Goal: Transaction & Acquisition: Download file/media

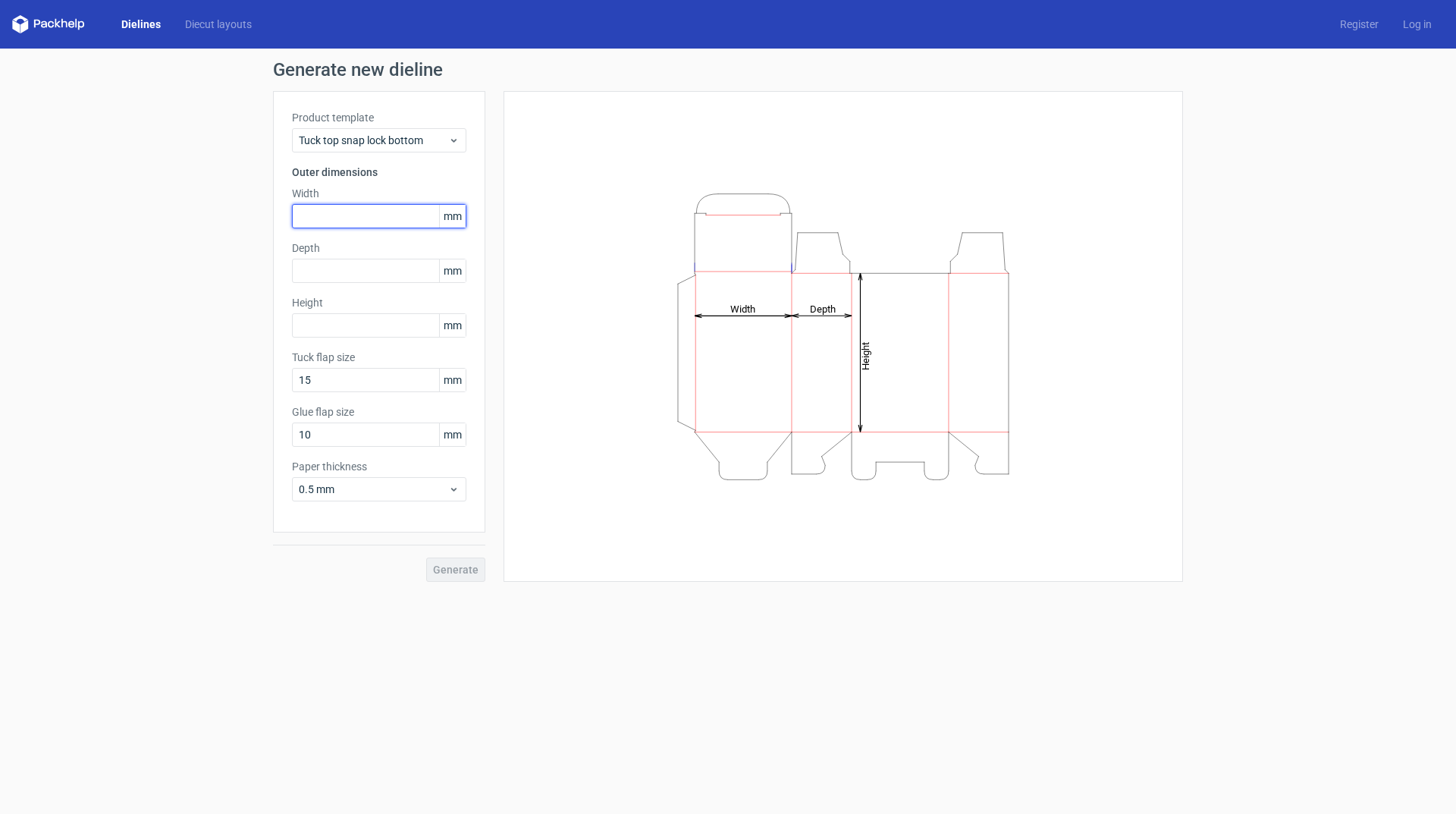
click at [325, 216] on input "text" at bounding box center [379, 215] width 175 height 24
type input "30"
click at [316, 266] on input "text" at bounding box center [379, 271] width 175 height 24
type input "27"
drag, startPoint x: 325, startPoint y: 321, endPoint x: 331, endPoint y: 330, distance: 10.8
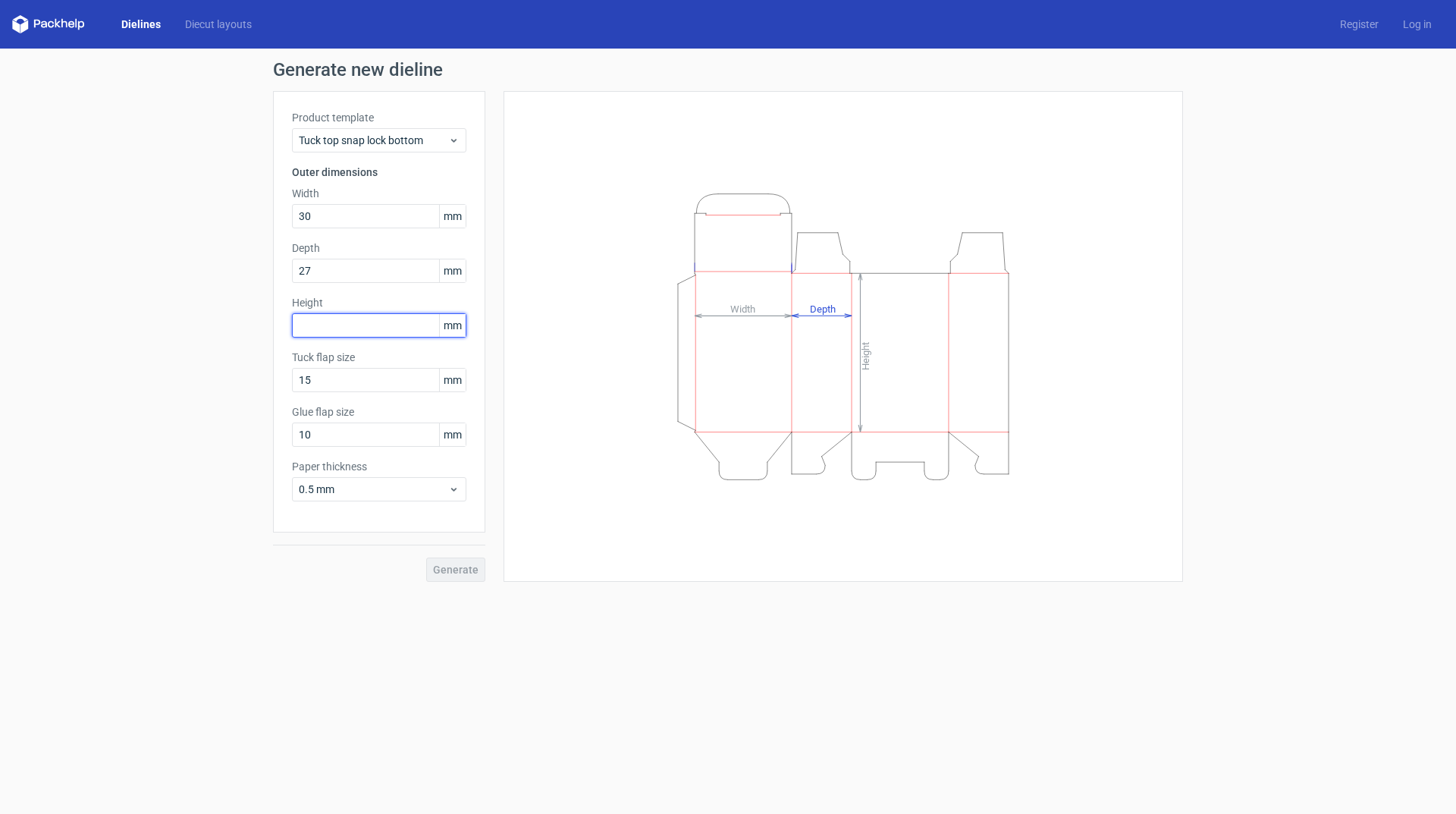
click at [325, 321] on input "text" at bounding box center [379, 325] width 175 height 24
type input "68"
drag, startPoint x: 444, startPoint y: 564, endPoint x: 445, endPoint y: 591, distance: 27.0
click at [444, 567] on span "Generate" at bounding box center [455, 570] width 45 height 11
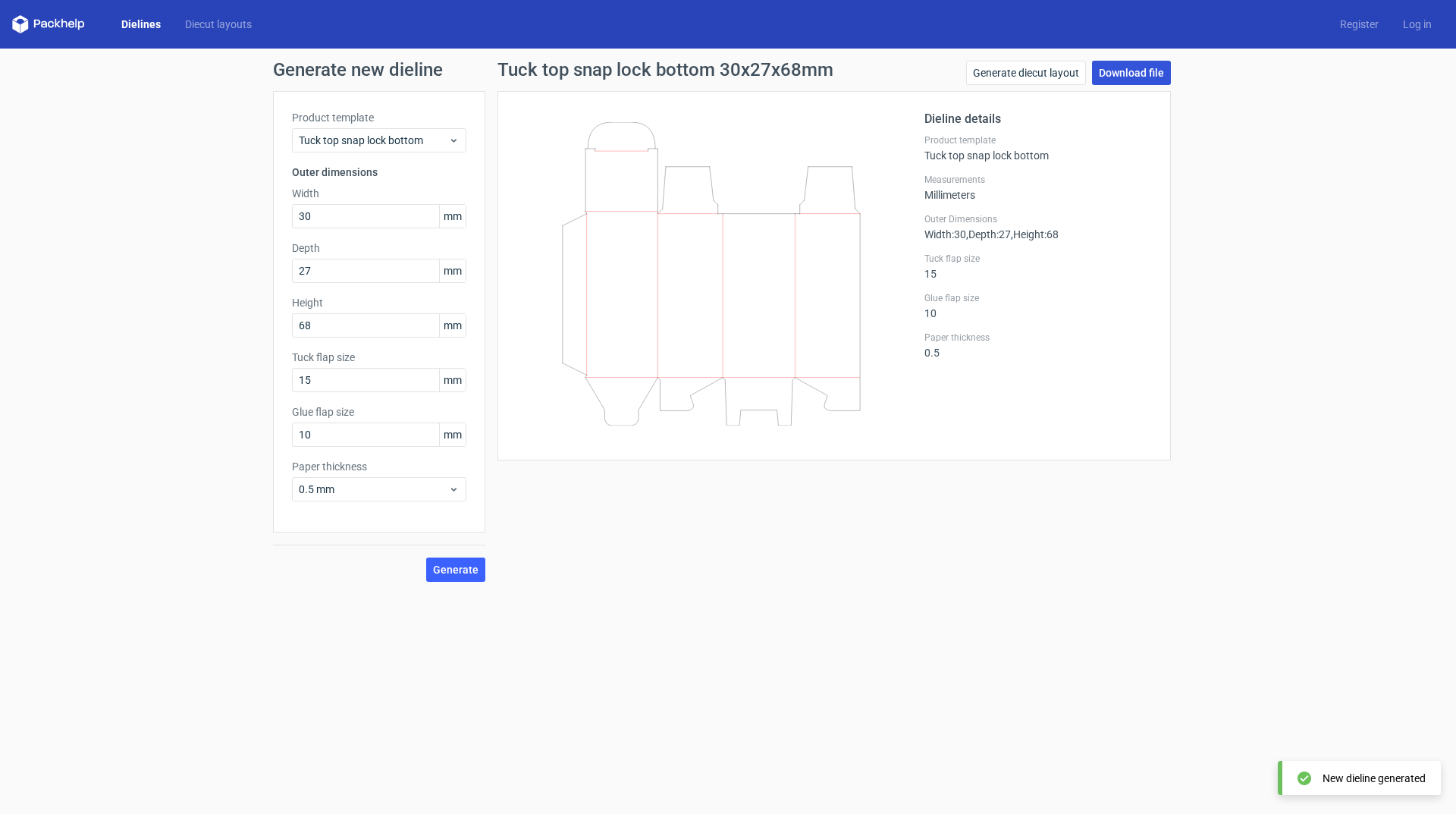
click at [1134, 68] on link "Download file" at bounding box center [1131, 72] width 79 height 24
